Goal: Navigation & Orientation: Find specific page/section

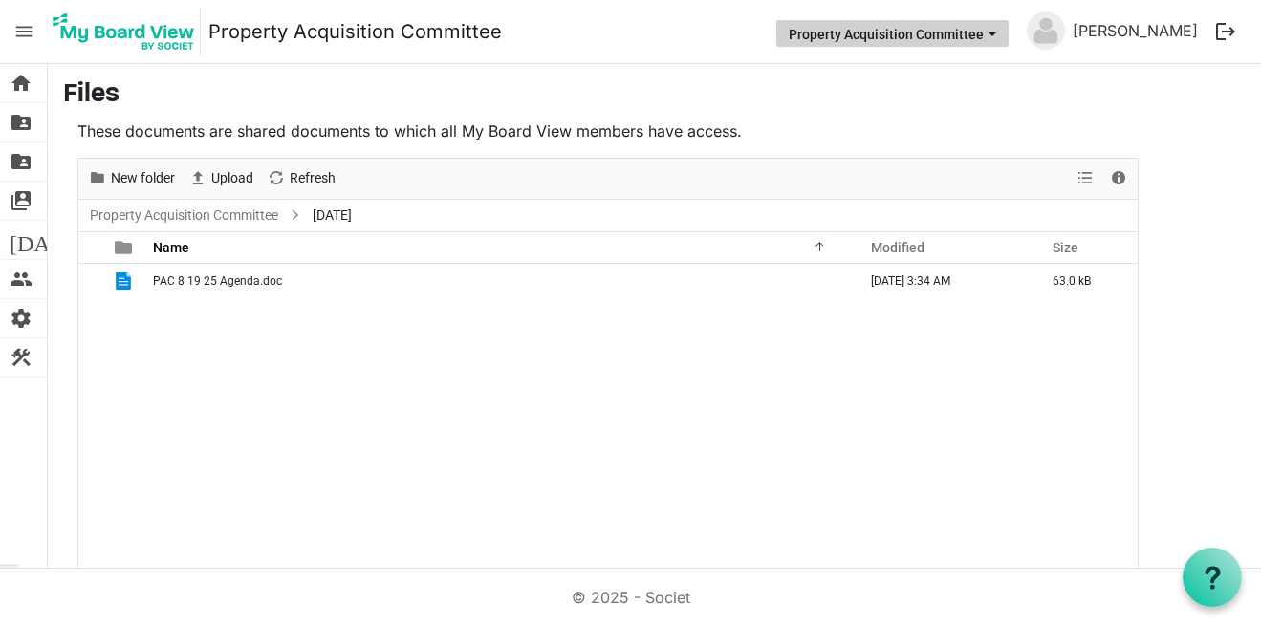
click at [964, 41] on button "Property Acquisition Committee" at bounding box center [892, 33] width 232 height 27
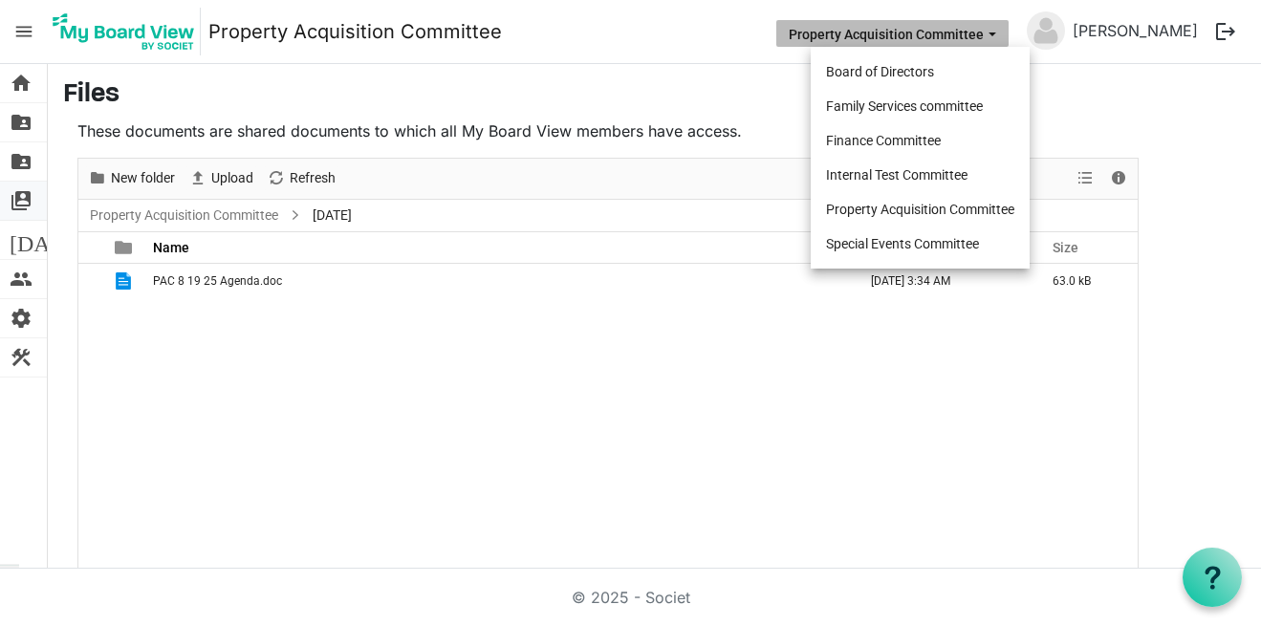
click at [23, 201] on span "switch_account" at bounding box center [21, 201] width 23 height 38
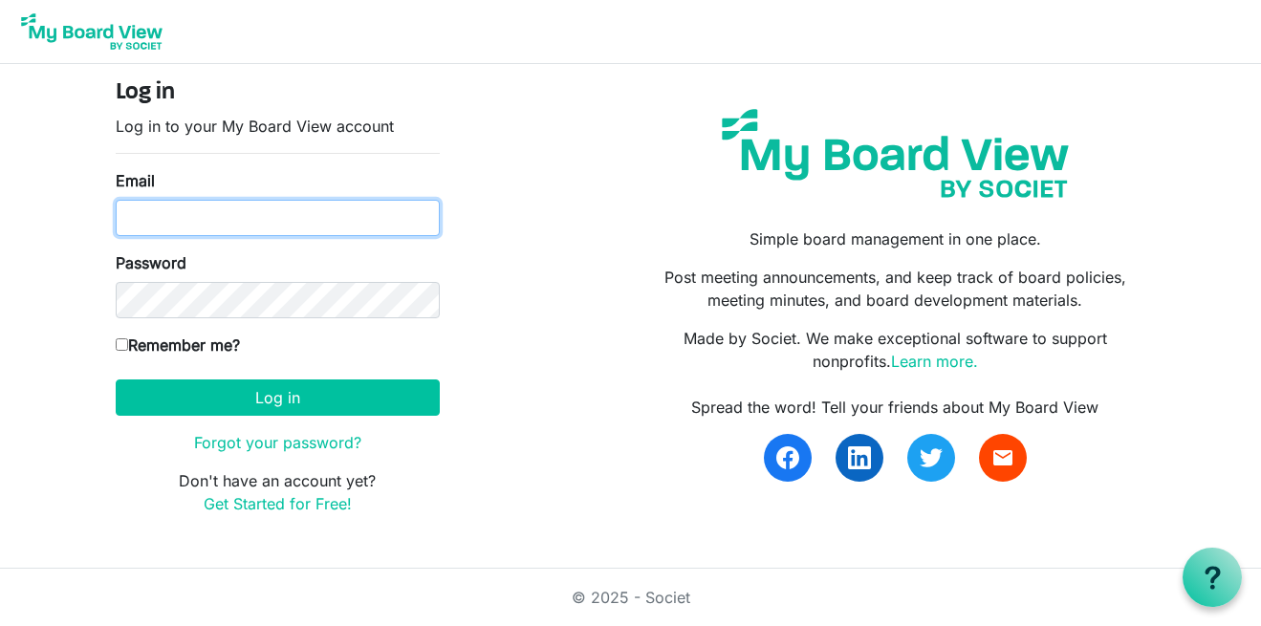
click at [161, 219] on input "Email" at bounding box center [278, 218] width 324 height 36
type input "[PERSON_NAME][EMAIL_ADDRESS][DOMAIN_NAME]"
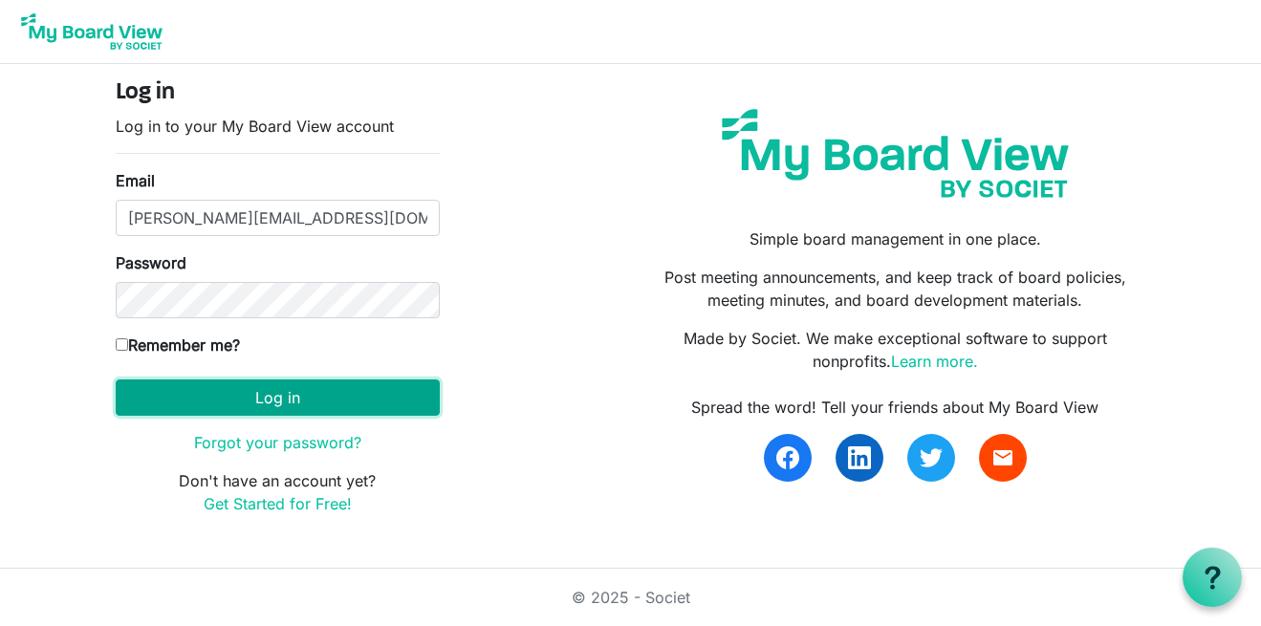
click at [301, 397] on button "Log in" at bounding box center [278, 398] width 324 height 36
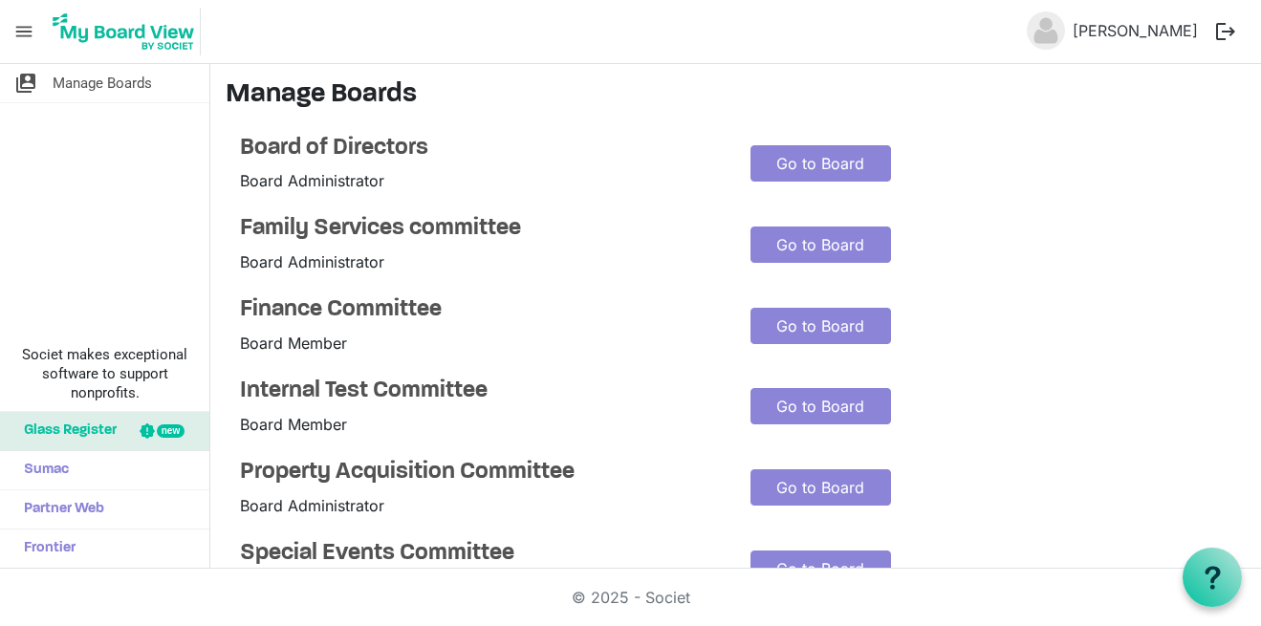
click at [115, 168] on div "switch_account Manage Boards Societ makes exceptional software to support nonpr…" at bounding box center [105, 316] width 210 height 505
click at [796, 492] on link "Go to Board" at bounding box center [820, 487] width 141 height 36
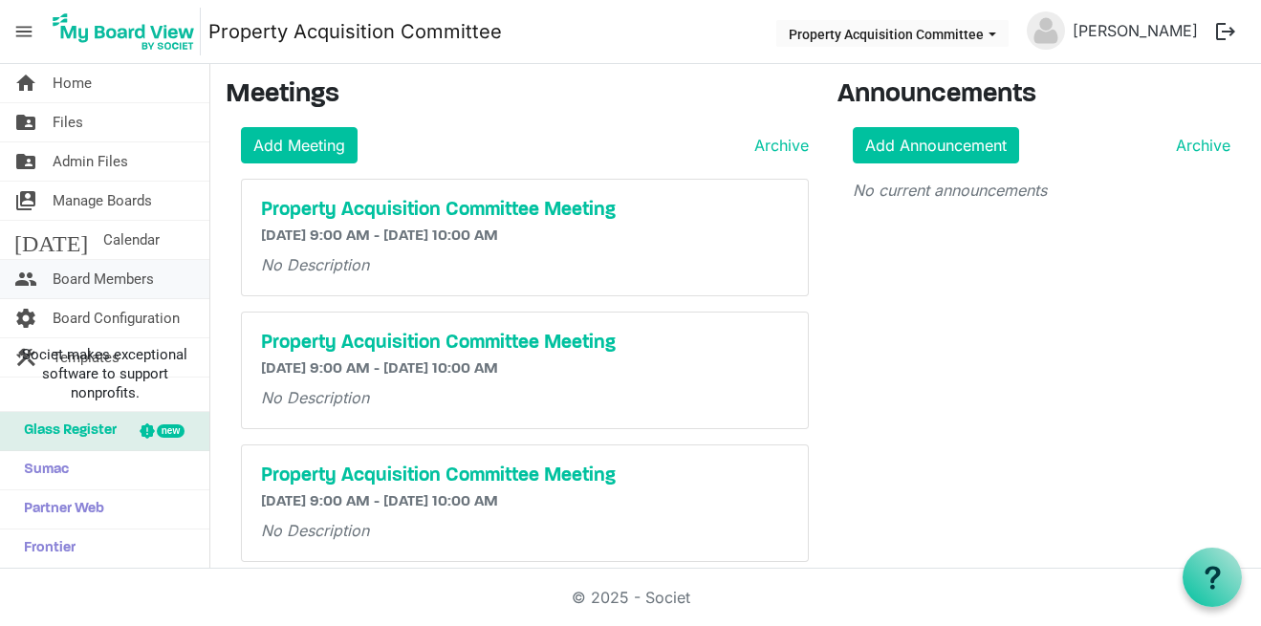
click at [75, 278] on span "Board Members" at bounding box center [103, 279] width 101 height 38
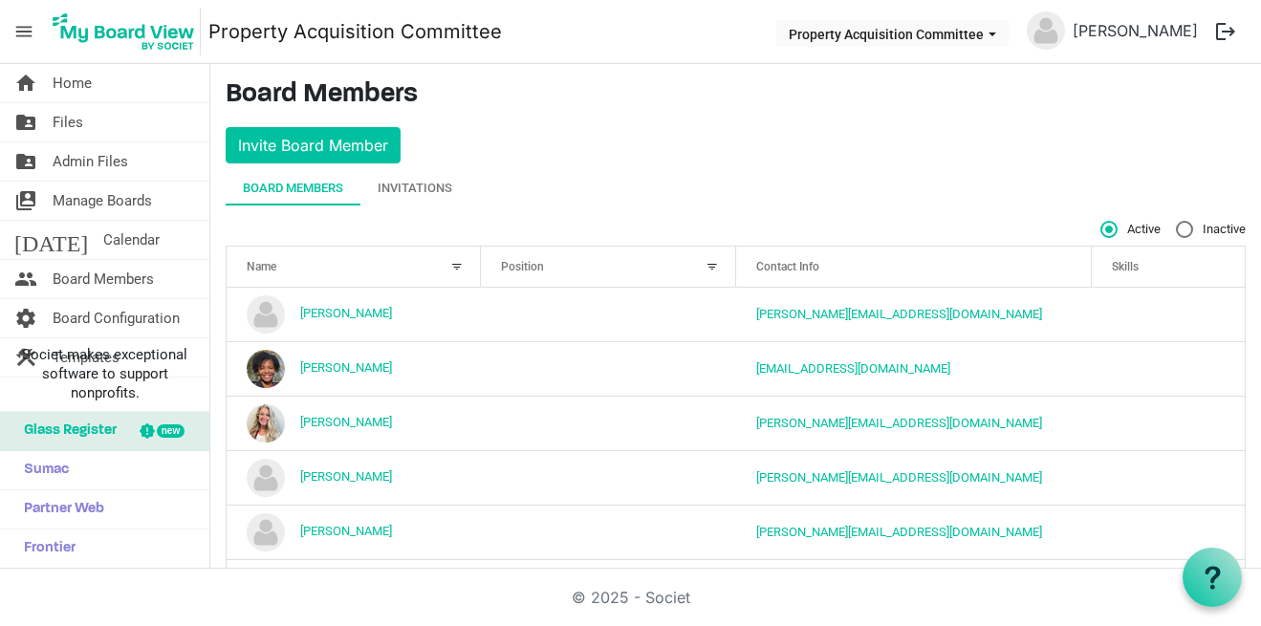
click at [777, 99] on h3 "Board Members" at bounding box center [736, 95] width 1020 height 33
click at [80, 86] on span "Home" at bounding box center [72, 83] width 39 height 38
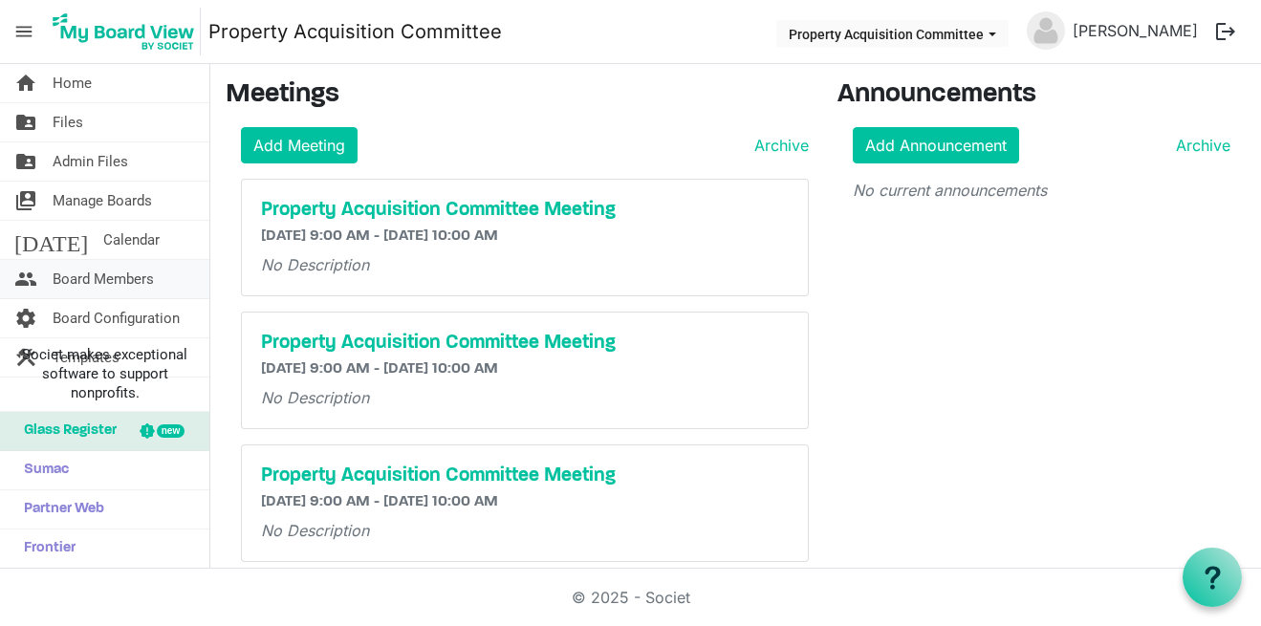
click at [73, 276] on span "Board Members" at bounding box center [103, 279] width 101 height 38
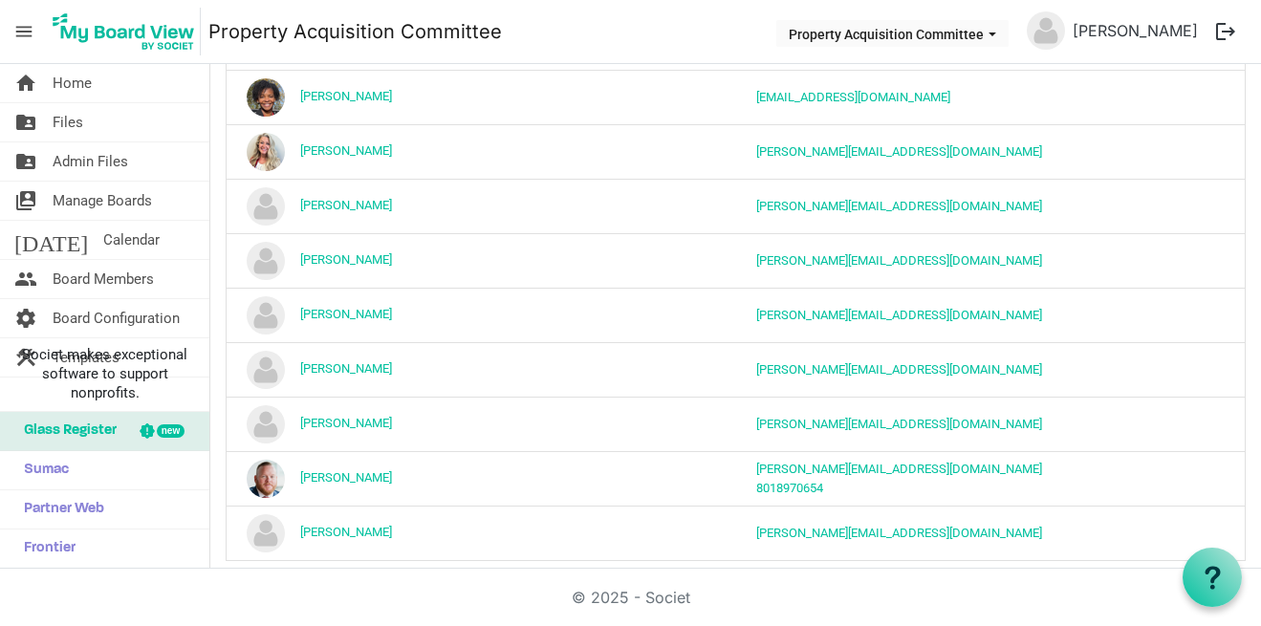
scroll to position [293, 0]
